Goal: Navigation & Orientation: Find specific page/section

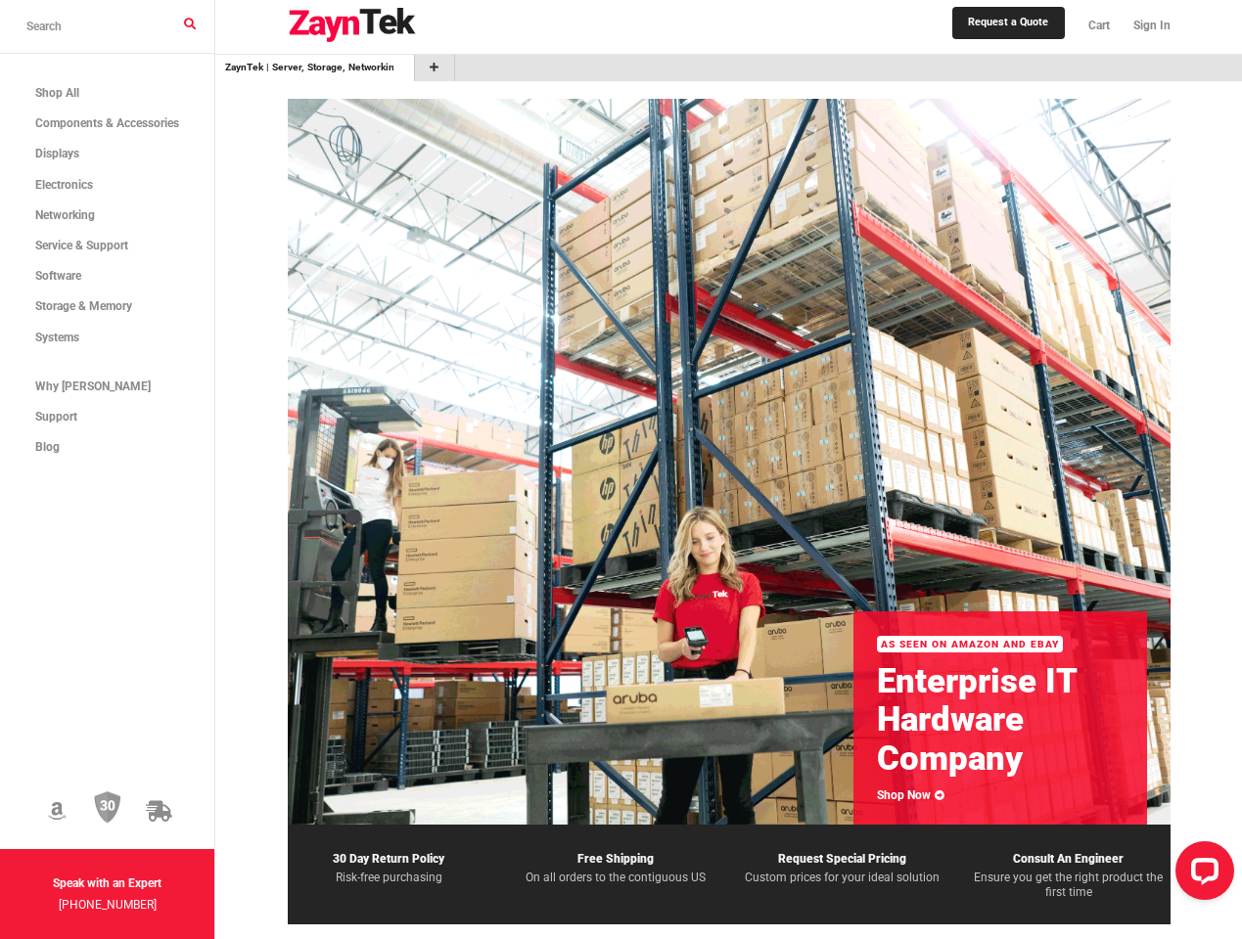
click at [66, 801] on icon at bounding box center [57, 811] width 18 height 21
click at [121, 792] on img at bounding box center [107, 808] width 27 height 33
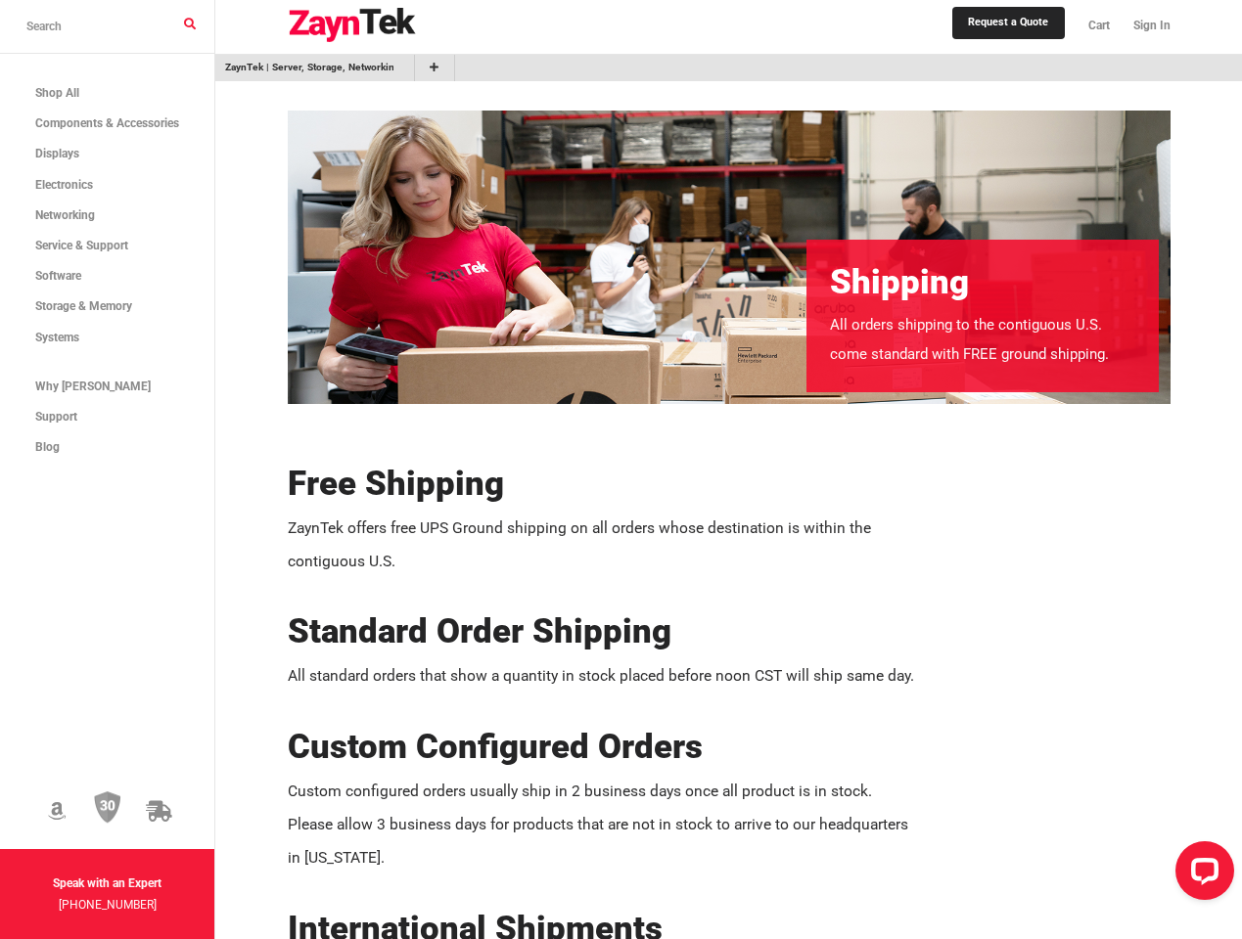
click at [171, 801] on icon at bounding box center [158, 811] width 25 height 21
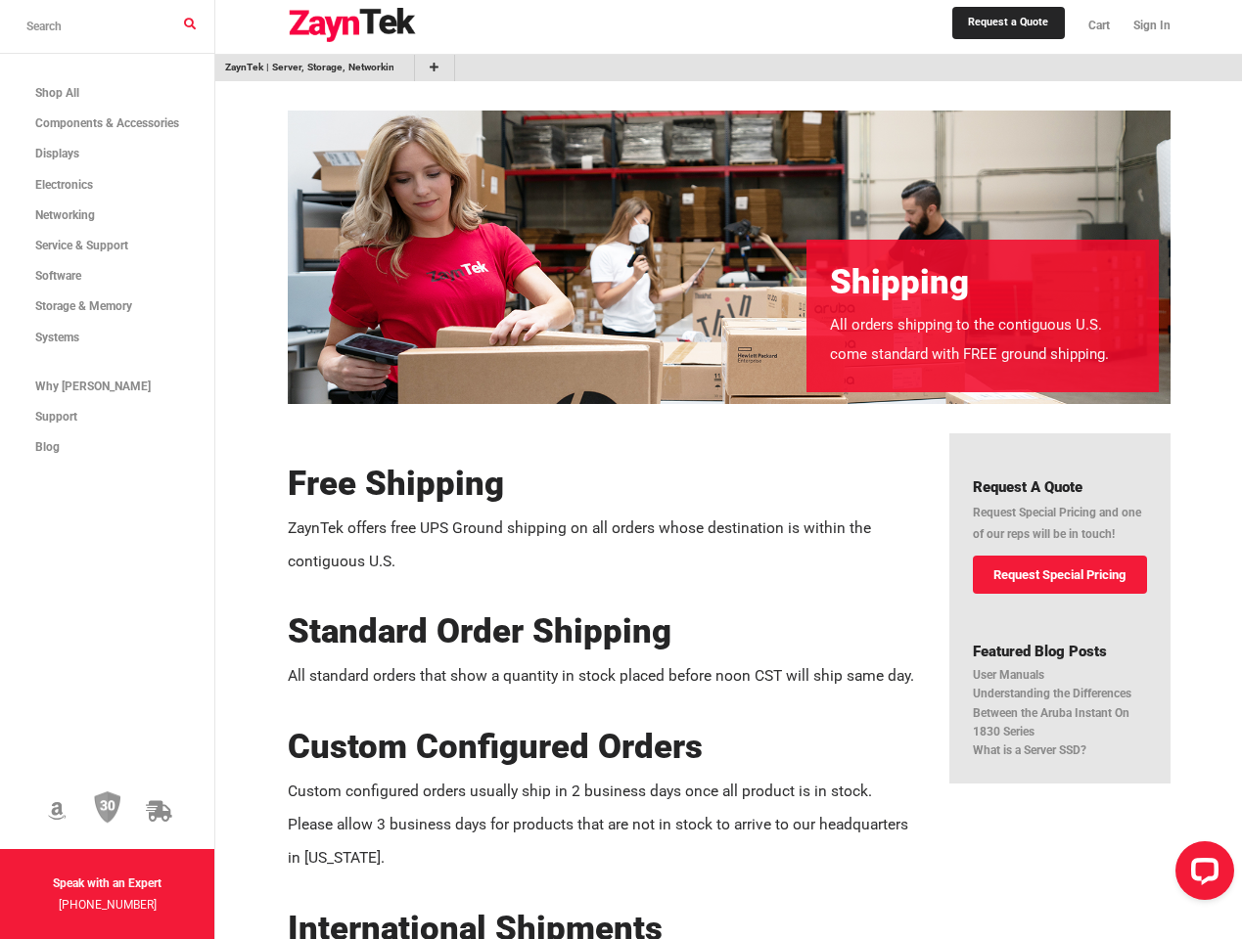
click at [374, 27] on img at bounding box center [352, 25] width 129 height 35
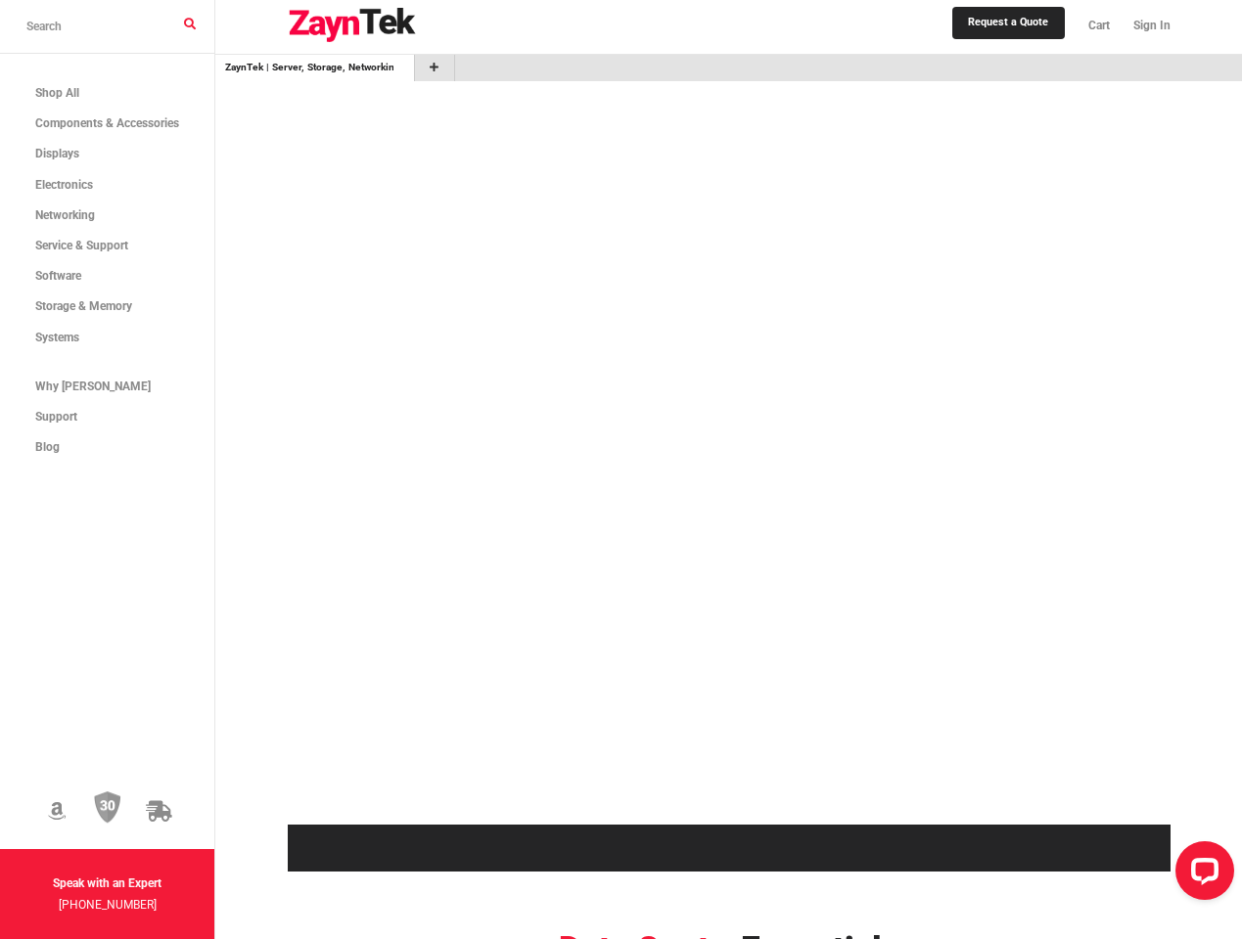
click at [1157, 29] on link "Sign In" at bounding box center [1145, 26] width 49 height 42
